Goal: Task Accomplishment & Management: Manage account settings

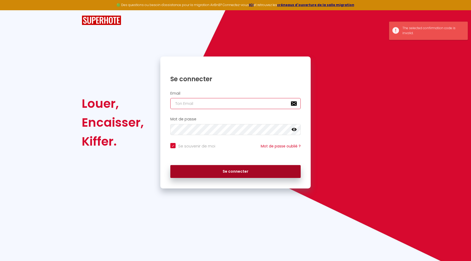
type input "[PERSON_NAME][EMAIL_ADDRESS][DOMAIN_NAME]"
click at [223, 167] on button "Se connecter" at bounding box center [235, 171] width 130 height 13
checkbox input "true"
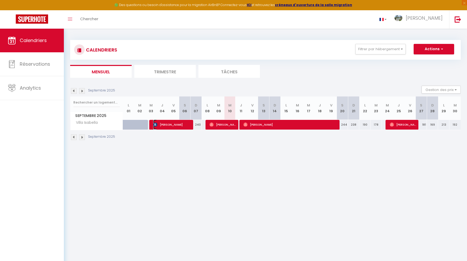
click at [172, 122] on span "[PERSON_NAME]" at bounding box center [172, 124] width 38 height 10
select select "OK"
select select "KO"
select select "0"
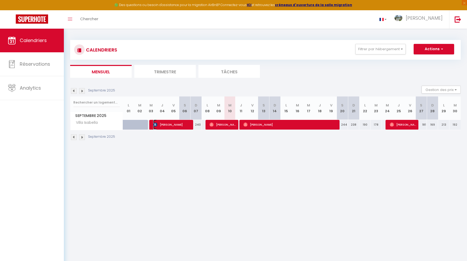
select select "1"
select select
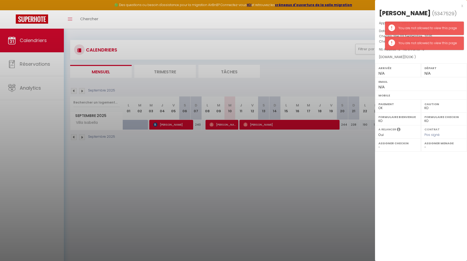
click at [416, 174] on div "x [PERSON_NAME] ( 5347529 ) Appartement : Villa Isabella Date de réservation : …" at bounding box center [421, 130] width 92 height 261
click at [414, 159] on div "x [PERSON_NAME] ( 5347529 ) Appartement : Villa Isabella Date de réservation : …" at bounding box center [421, 130] width 92 height 261
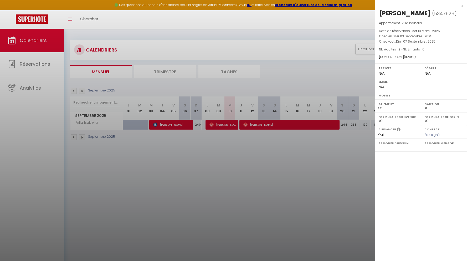
click at [156, 148] on div at bounding box center [233, 130] width 467 height 261
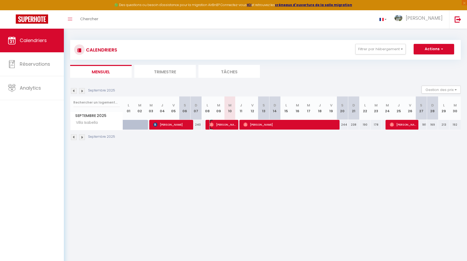
click at [223, 122] on span "[PERSON_NAME]" at bounding box center [222, 124] width 26 height 10
select select "OK"
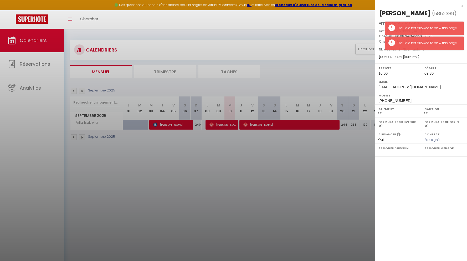
click at [170, 122] on div at bounding box center [233, 130] width 467 height 261
select select
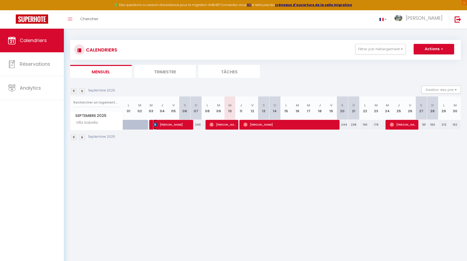
click at [170, 122] on span "[PERSON_NAME]" at bounding box center [172, 124] width 38 height 10
select select "KO"
select select "0"
select select
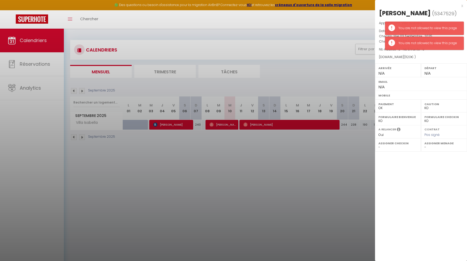
click at [218, 122] on div at bounding box center [233, 130] width 467 height 261
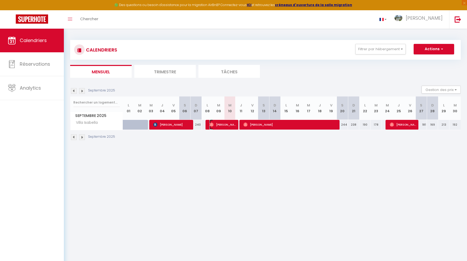
click at [218, 122] on span "[PERSON_NAME]" at bounding box center [222, 124] width 26 height 10
select select "OK"
select select
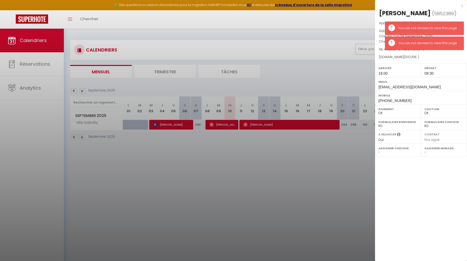
click at [273, 122] on div at bounding box center [233, 130] width 467 height 261
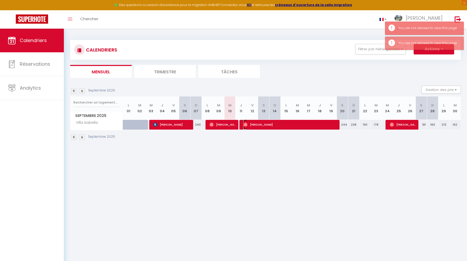
click at [273, 122] on span "[PERSON_NAME]" at bounding box center [290, 124] width 94 height 10
select select "0"
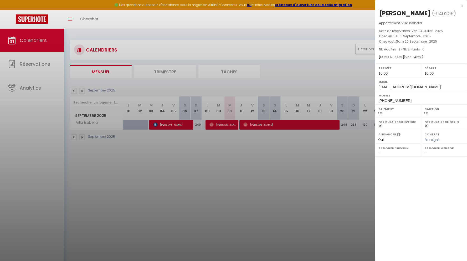
click at [272, 149] on div at bounding box center [233, 130] width 467 height 261
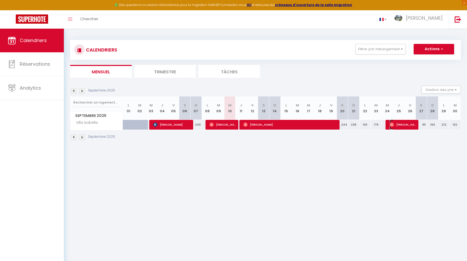
click at [402, 123] on span "[PERSON_NAME]" at bounding box center [402, 124] width 26 height 10
select select
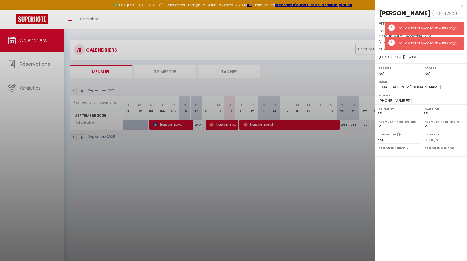
click at [291, 163] on div at bounding box center [233, 130] width 467 height 261
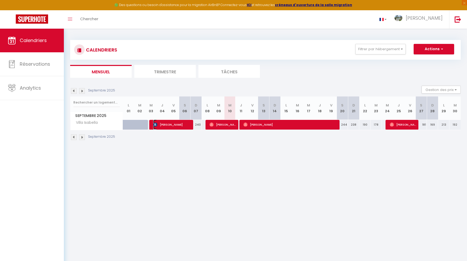
click at [165, 122] on span "[PERSON_NAME]" at bounding box center [172, 124] width 38 height 10
select select "KO"
select select
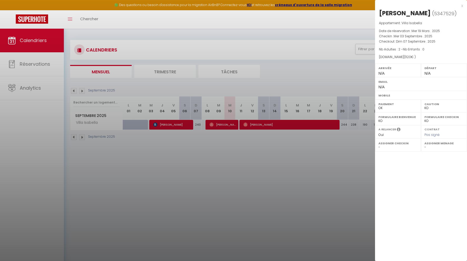
click at [206, 162] on div at bounding box center [233, 130] width 467 height 261
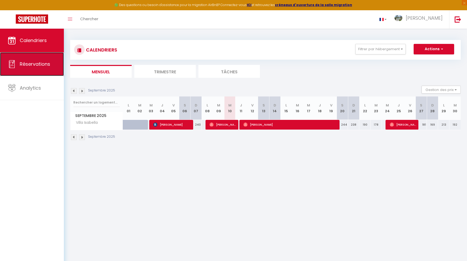
click at [30, 63] on span "Réservations" at bounding box center [35, 64] width 30 height 7
select select "not_cancelled"
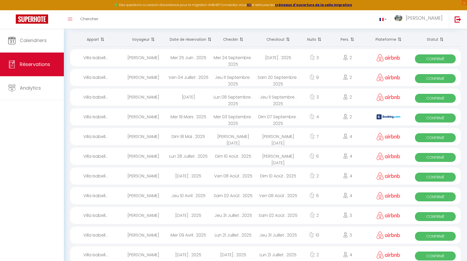
scroll to position [24, 0]
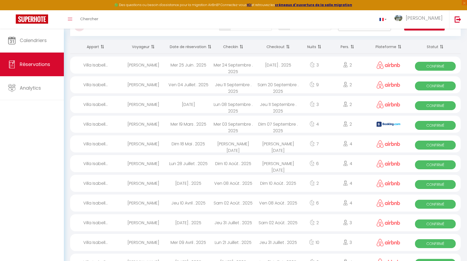
click at [221, 122] on div "Mer 03 Septembre . 2025" at bounding box center [233, 124] width 45 height 17
select select "OK"
select select "KO"
select select "0"
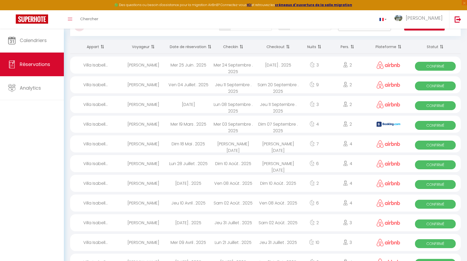
select select "1"
select select
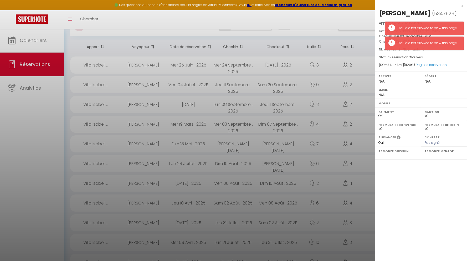
click at [221, 122] on div at bounding box center [233, 130] width 467 height 261
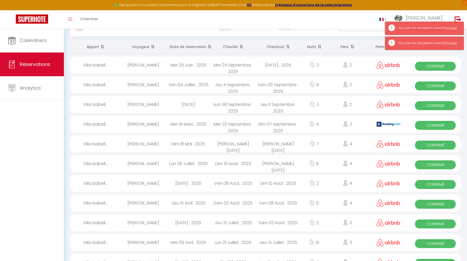
click at [386, 122] on img at bounding box center [388, 124] width 24 height 5
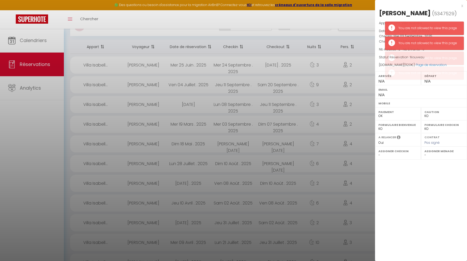
click at [419, 176] on div "x [PERSON_NAME] ( 5347529 ) Appartement : Villa [PERSON_NAME] Date de réservati…" at bounding box center [421, 130] width 92 height 261
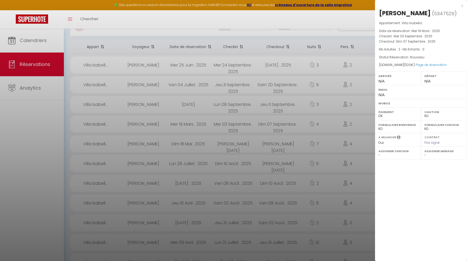
click at [213, 80] on div at bounding box center [233, 130] width 467 height 261
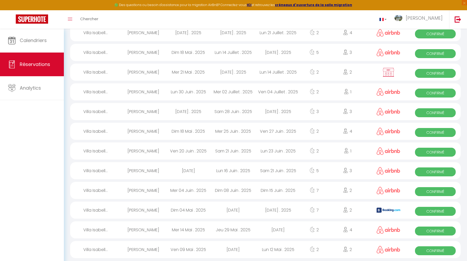
scroll to position [260, 0]
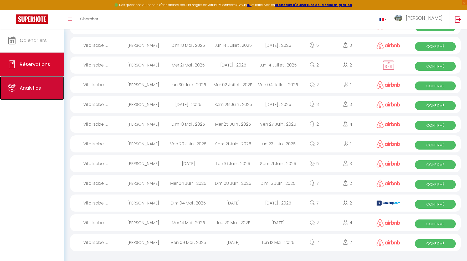
click at [26, 85] on span "Analytics" at bounding box center [30, 88] width 21 height 7
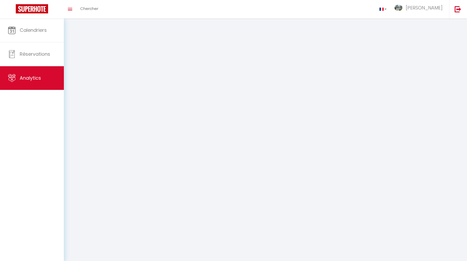
select select "2025"
select select "9"
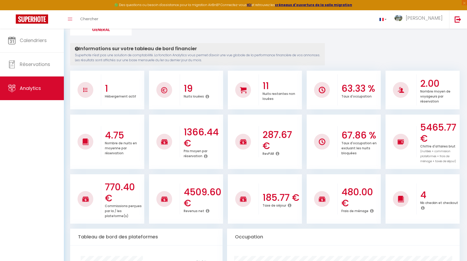
scroll to position [35, 0]
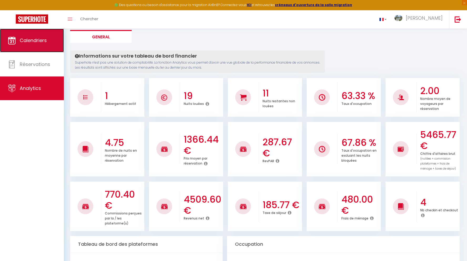
click at [30, 38] on span "Calendriers" at bounding box center [33, 40] width 27 height 7
